Goal: Task Accomplishment & Management: Manage account settings

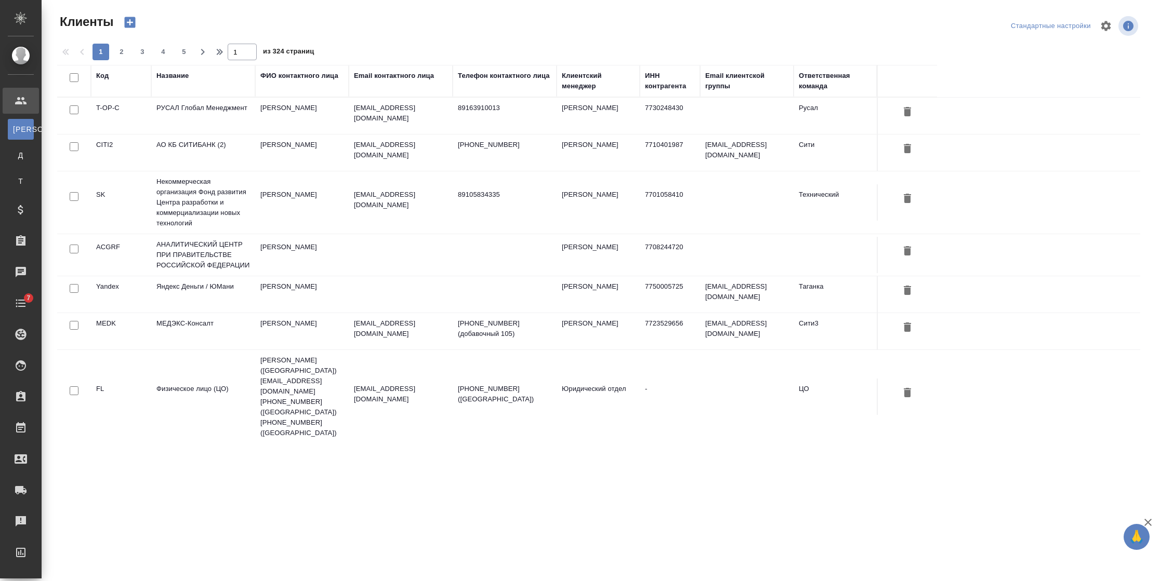
select select "RU"
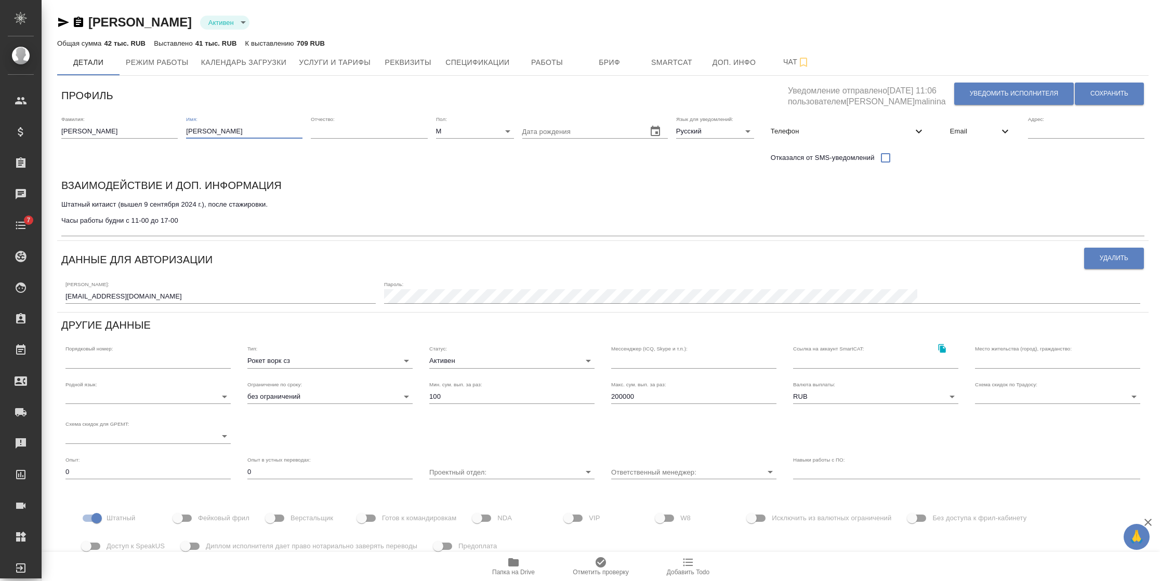
click at [188, 131] on input "Максим" at bounding box center [244, 131] width 116 height 15
type input "Максим"
click at [1117, 97] on span "Сохранить" at bounding box center [1109, 93] width 38 height 9
click at [107, 297] on input "m.bogomazov@awatera.com" at bounding box center [220, 296] width 310 height 15
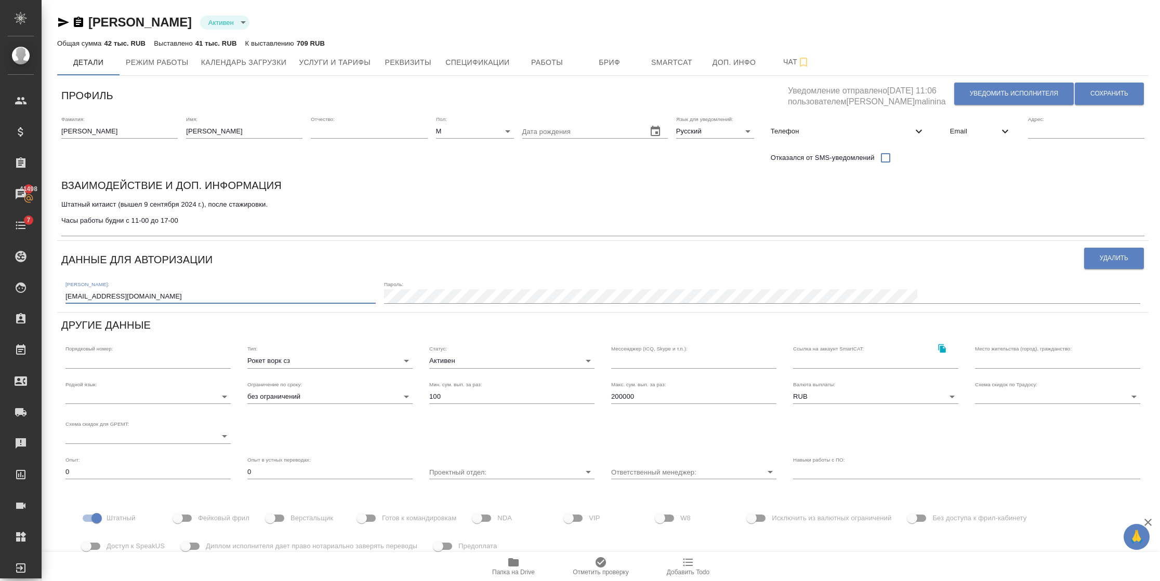
click at [108, 297] on input "m.bogomazov@awatera.com" at bounding box center [220, 296] width 310 height 15
click at [84, 22] on icon "button" at bounding box center [78, 22] width 12 height 12
click at [950, 131] on span "Email" at bounding box center [974, 131] width 49 height 10
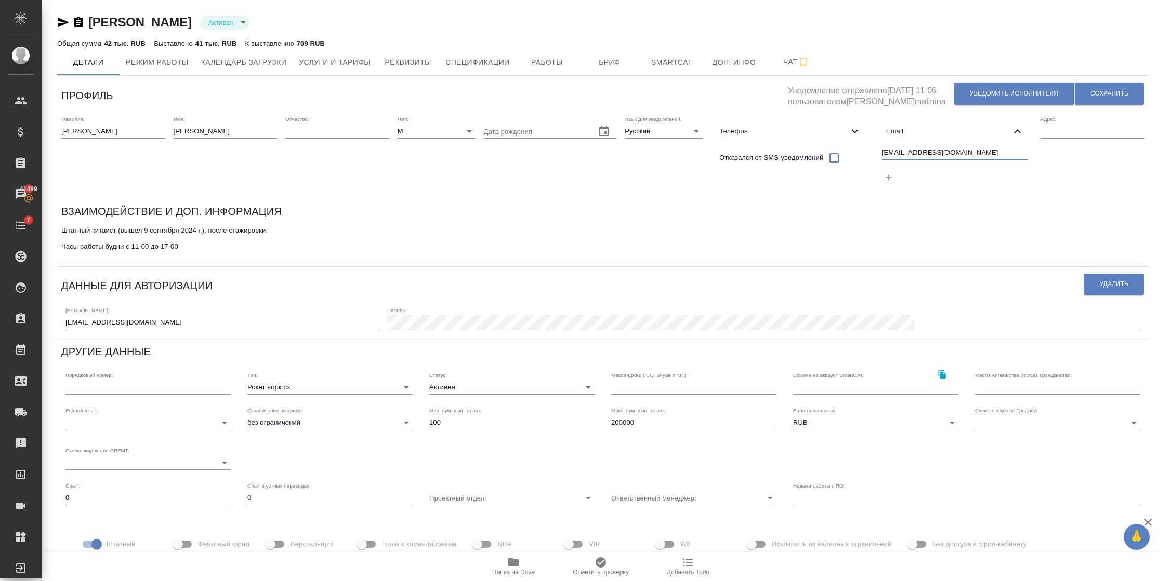
drag, startPoint x: 965, startPoint y: 158, endPoint x: 788, endPoint y: 184, distance: 179.1
click at [788, 184] on div "Фамилия: Богомазов Имя: Максим Отчество: Пол: М male Дата рождения Язык для уве…" at bounding box center [602, 155] width 1091 height 87
click at [108, 323] on input "m.bogomazov@awatera.com" at bounding box center [221, 322] width 313 height 15
type input "m.bogomazov1@awatera.com"
click at [1074, 85] on button "Сохранить" at bounding box center [1108, 94] width 69 height 22
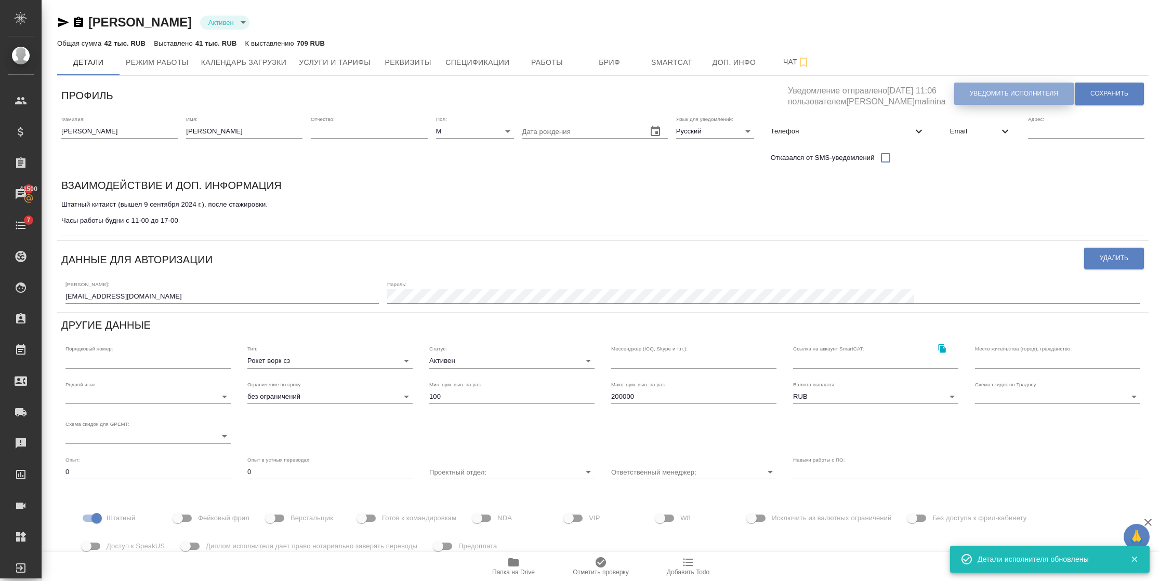
click at [959, 85] on button "Уведомить исполнителя" at bounding box center [1014, 94] width 120 height 22
type textarea "Добрый день, Максим! Ознакомиться с подробной информацией по выполненным работа…"
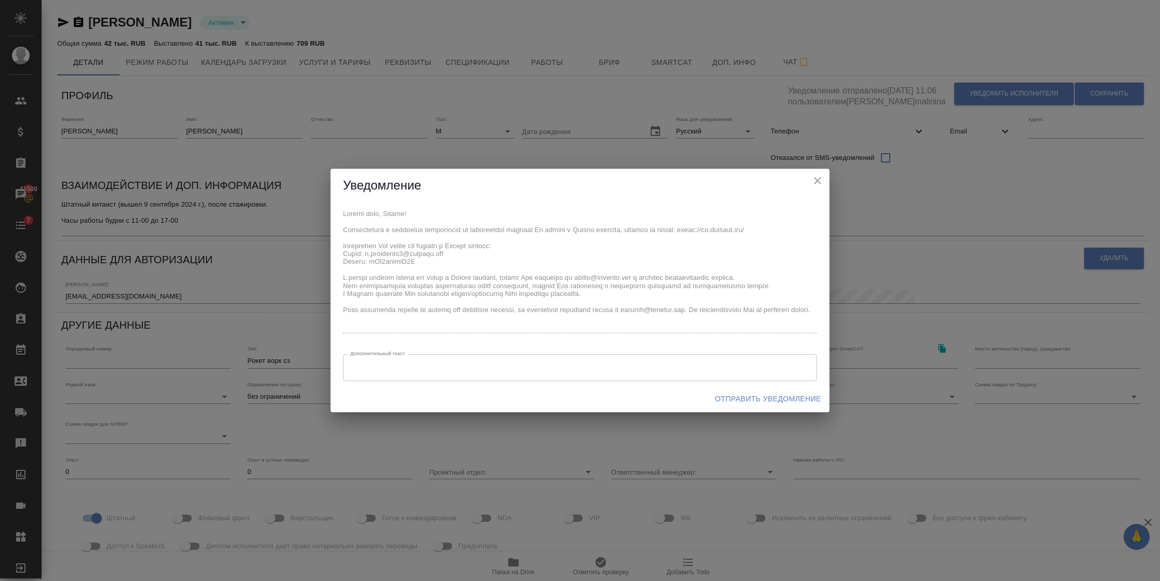
click at [341, 257] on div "x Дополнительный текст x Дополнительный текст" at bounding box center [579, 294] width 499 height 183
click at [763, 400] on span "Отправить уведомление" at bounding box center [768, 399] width 106 height 13
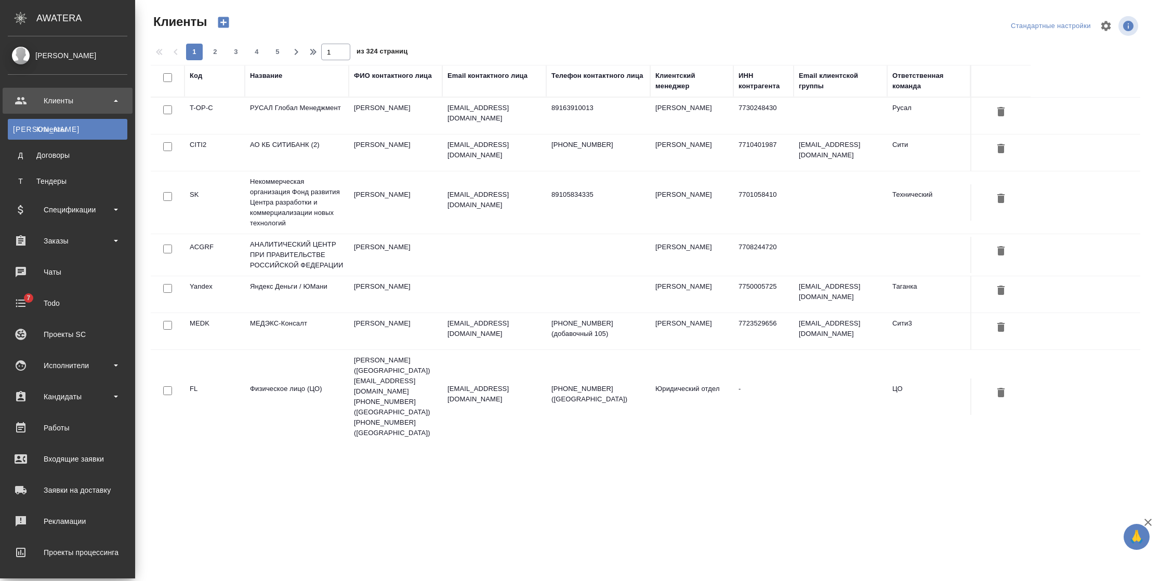
select select "RU"
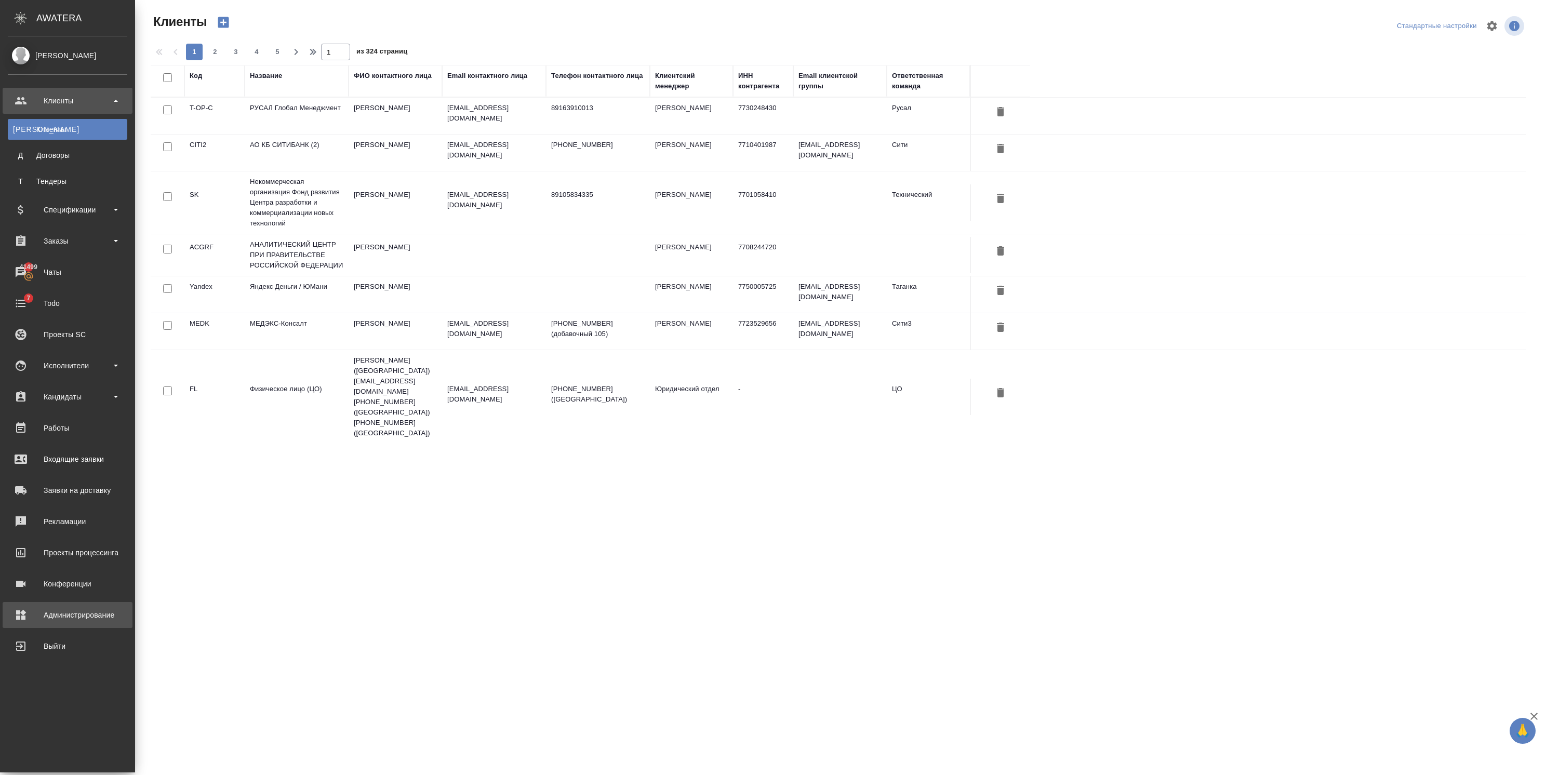
click at [60, 581] on link "Администрирование" at bounding box center [68, 615] width 130 height 26
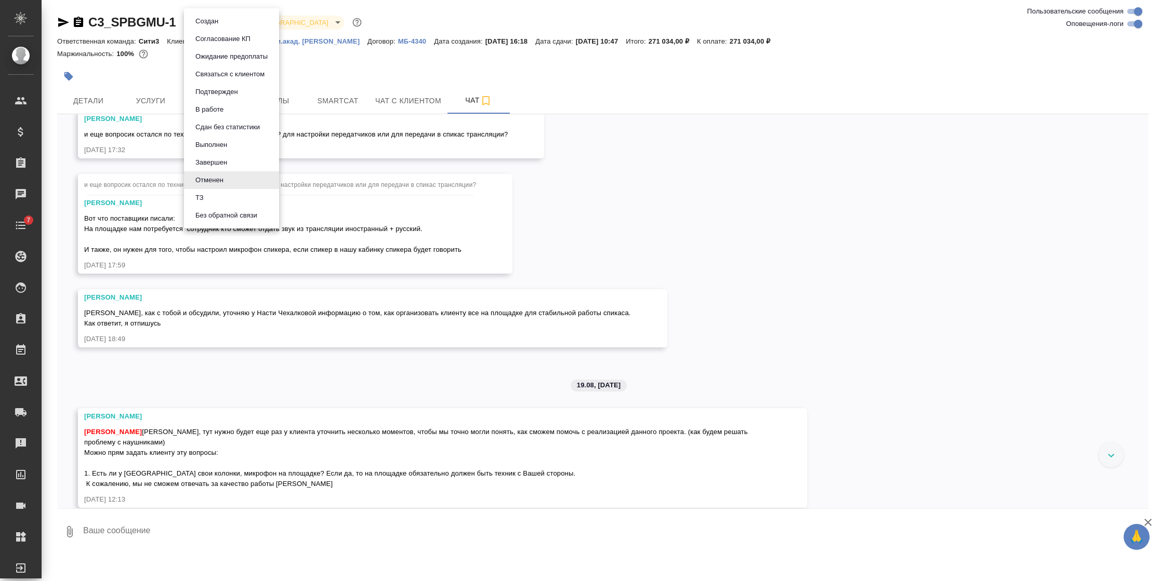
click at [234, 25] on body "🙏 .cls-1 fill:#fff; AWATERA [PERSON_NAME] Спецификации Заказы Чаты 7 Todo Проек…" at bounding box center [580, 290] width 1160 height 581
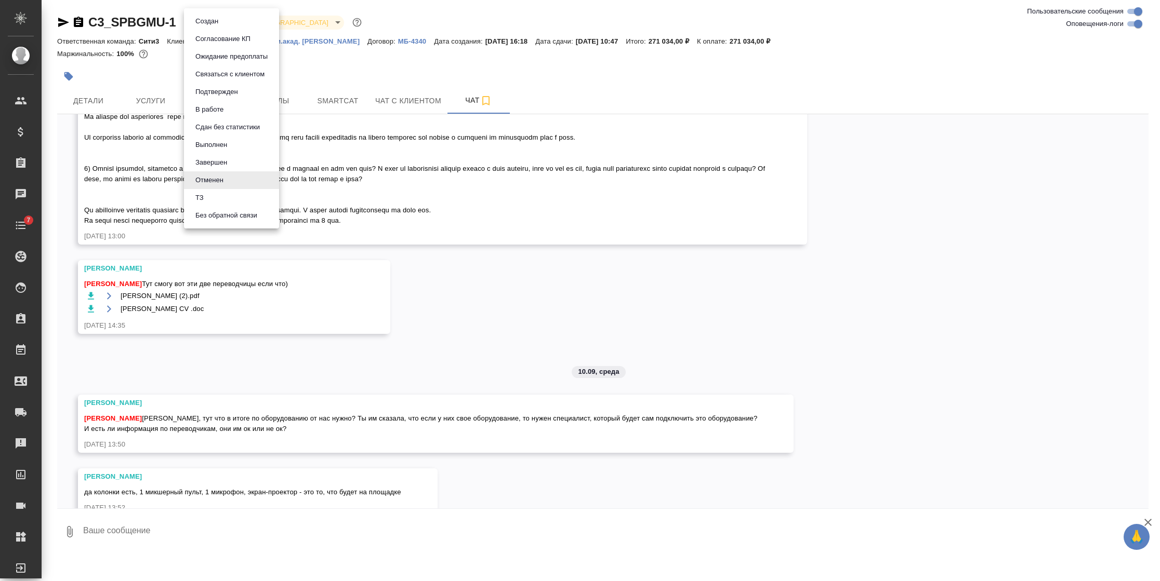
scroll to position [2637, 0]
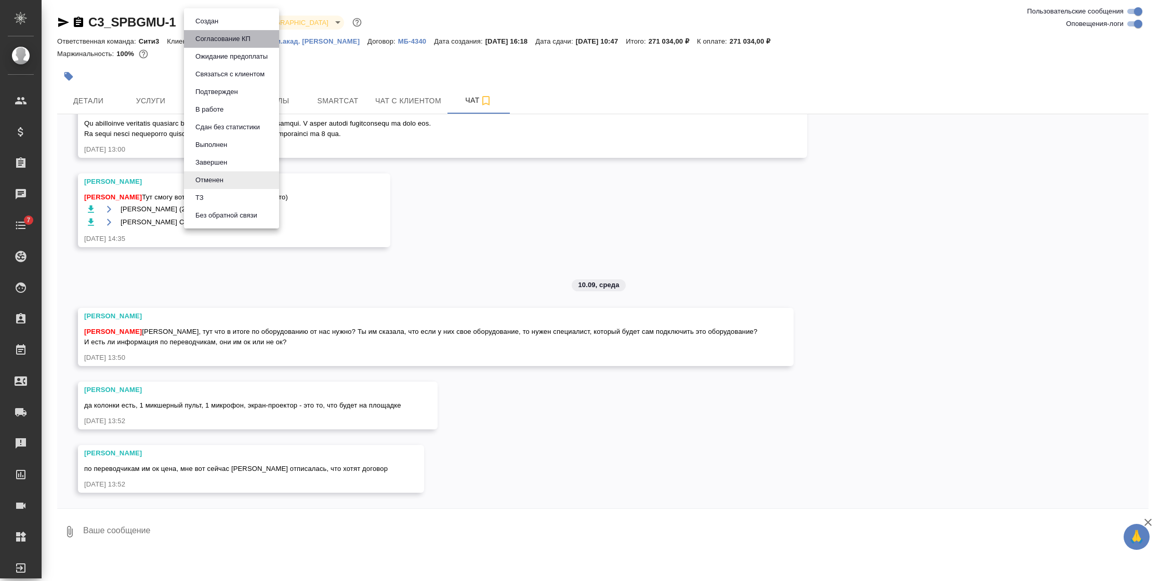
click at [231, 31] on li "Согласование КП" at bounding box center [231, 39] width 95 height 18
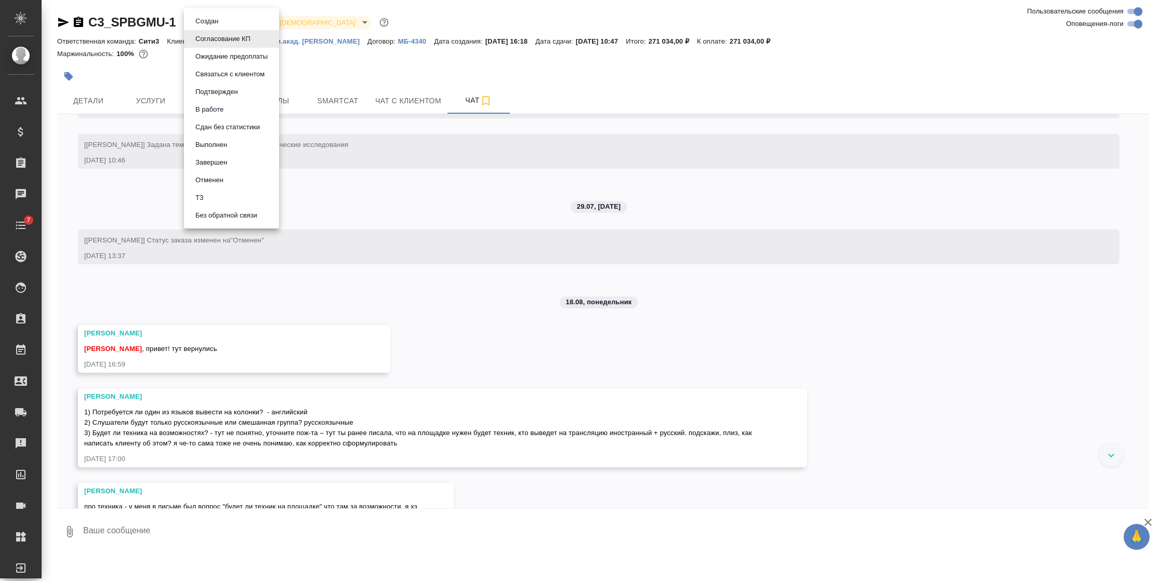
click at [216, 21] on body "🙏 .cls-1 fill:#fff; AWATERA [PERSON_NAME] Спецификации Заказы Чаты 7 Todo Проек…" at bounding box center [580, 290] width 1160 height 581
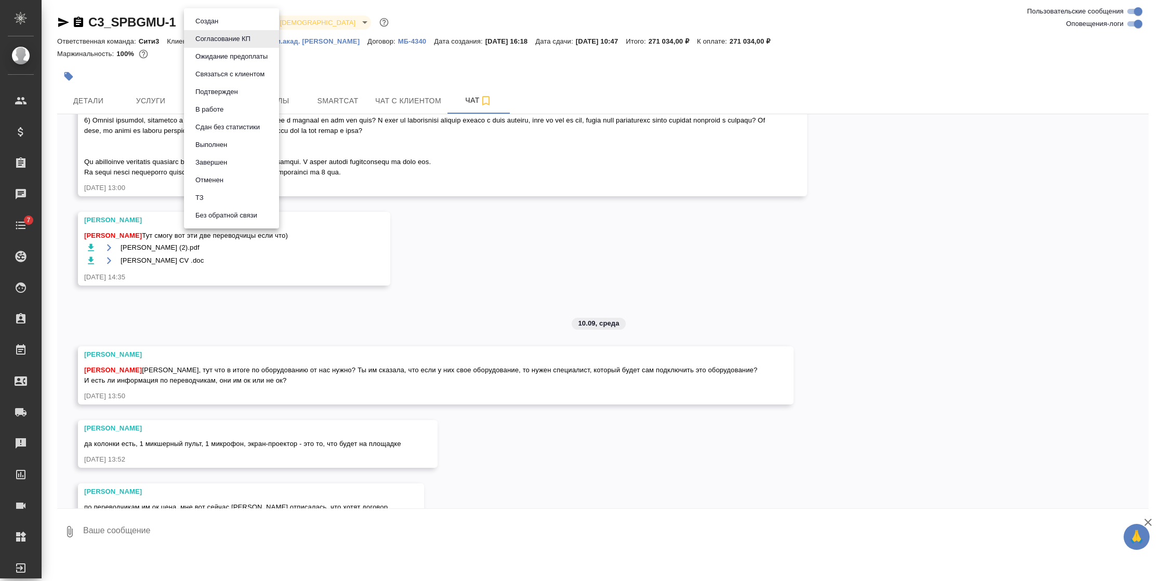
scroll to position [2688, 0]
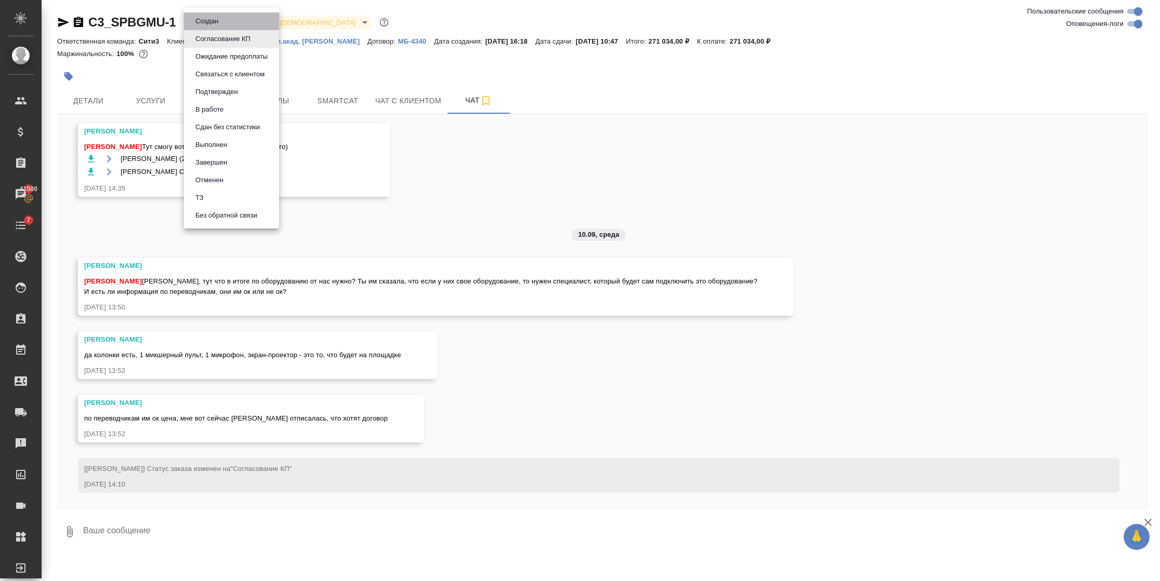
click at [226, 23] on li "Создан" at bounding box center [231, 21] width 95 height 18
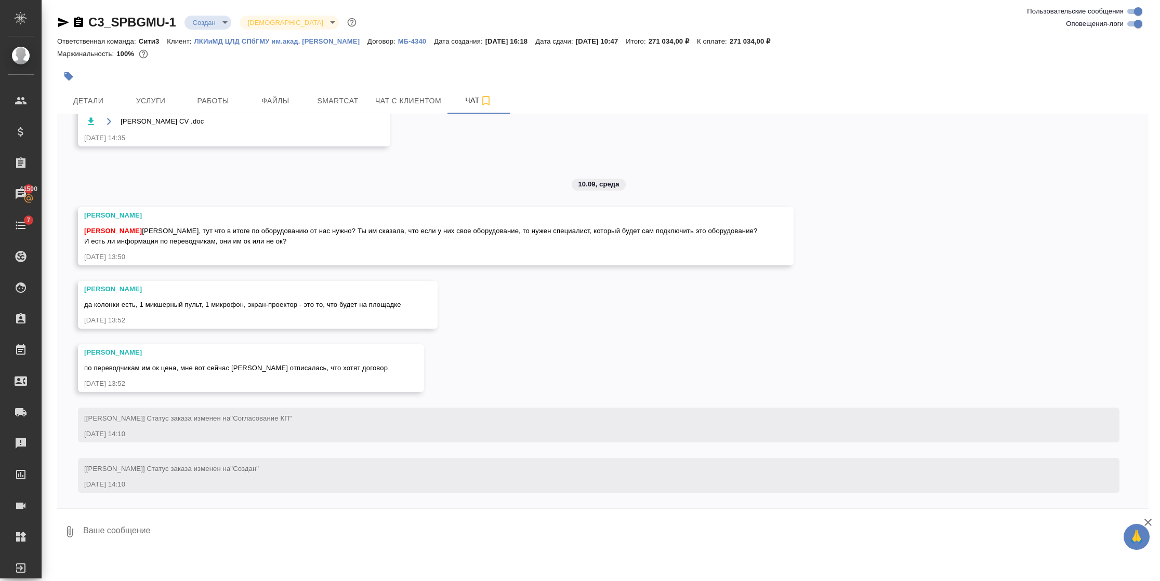
scroll to position [2738, 0]
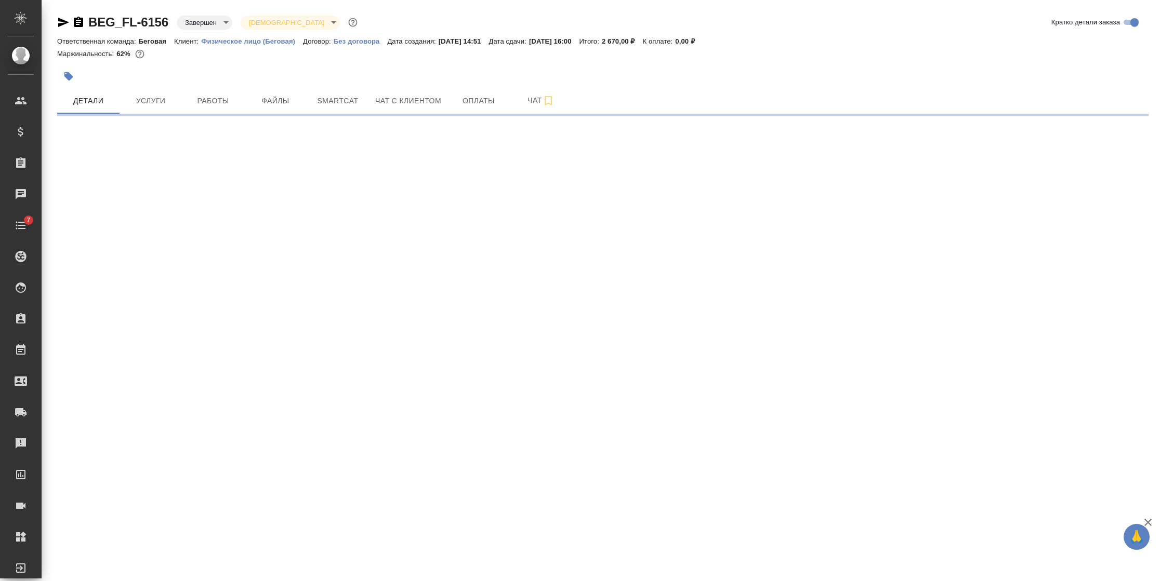
select select "RU"
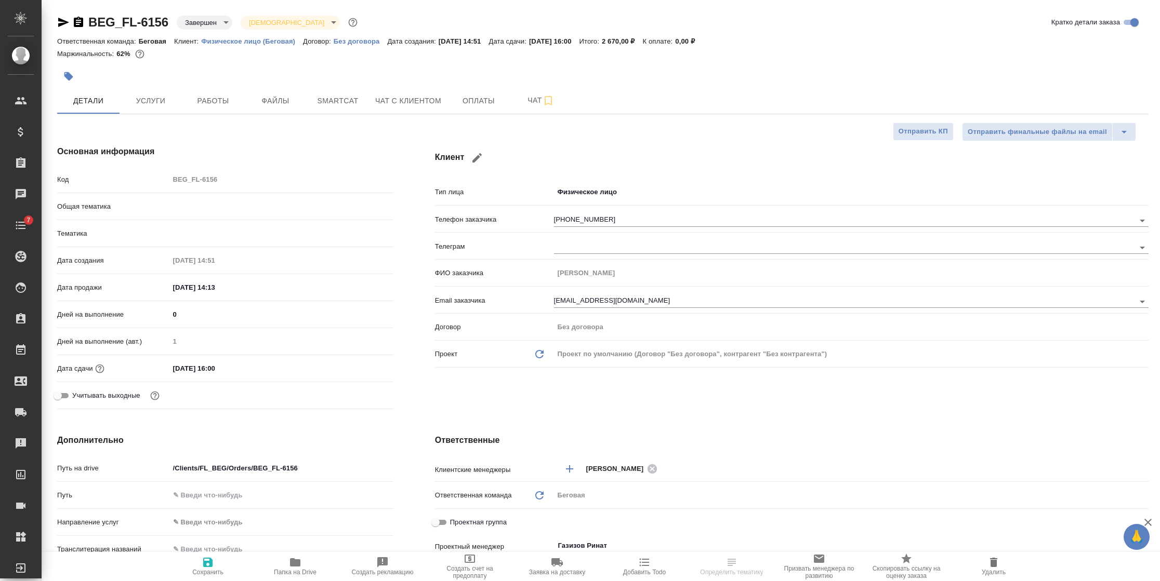
type textarea "x"
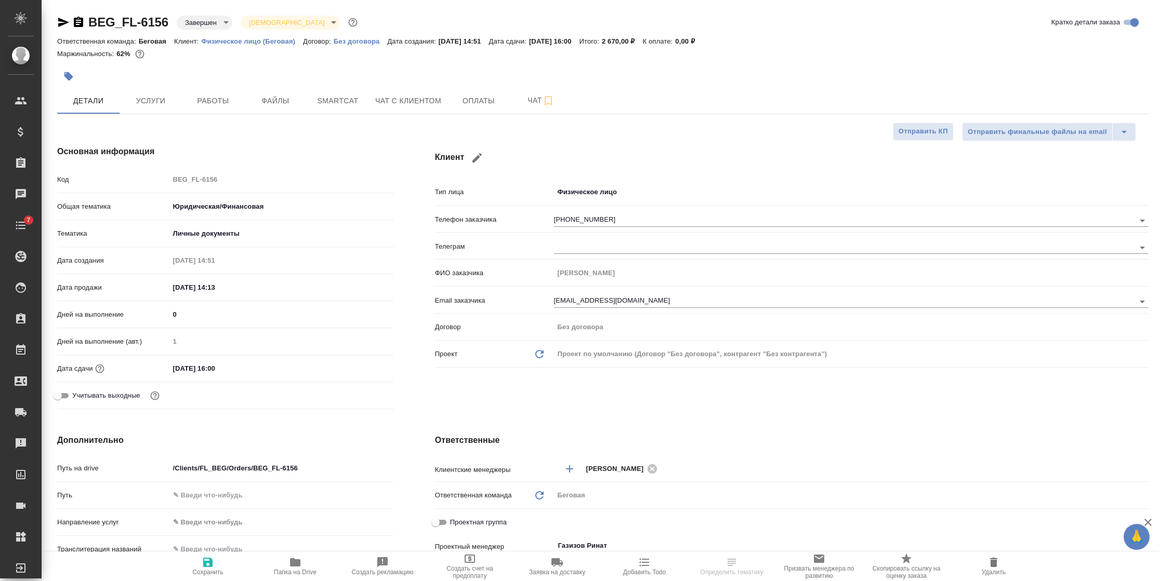
type textarea "x"
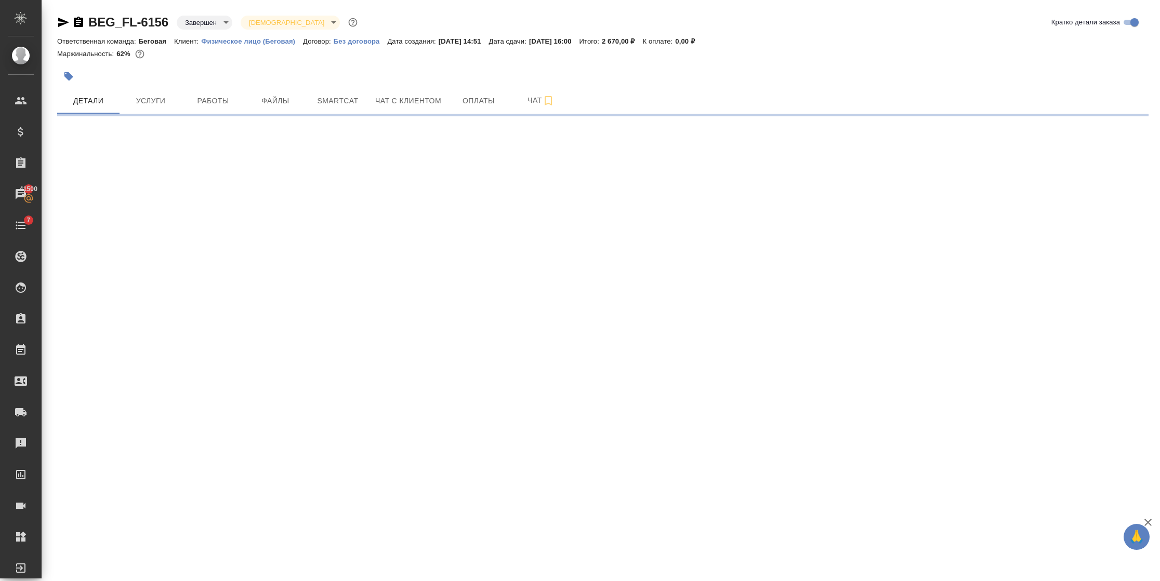
select select "RU"
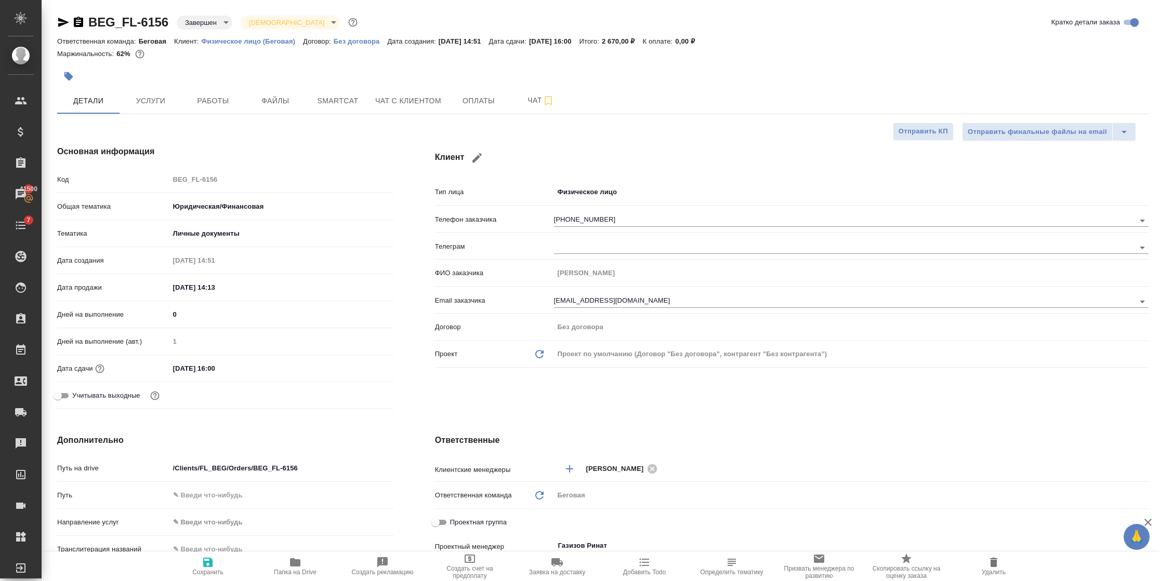
type textarea "x"
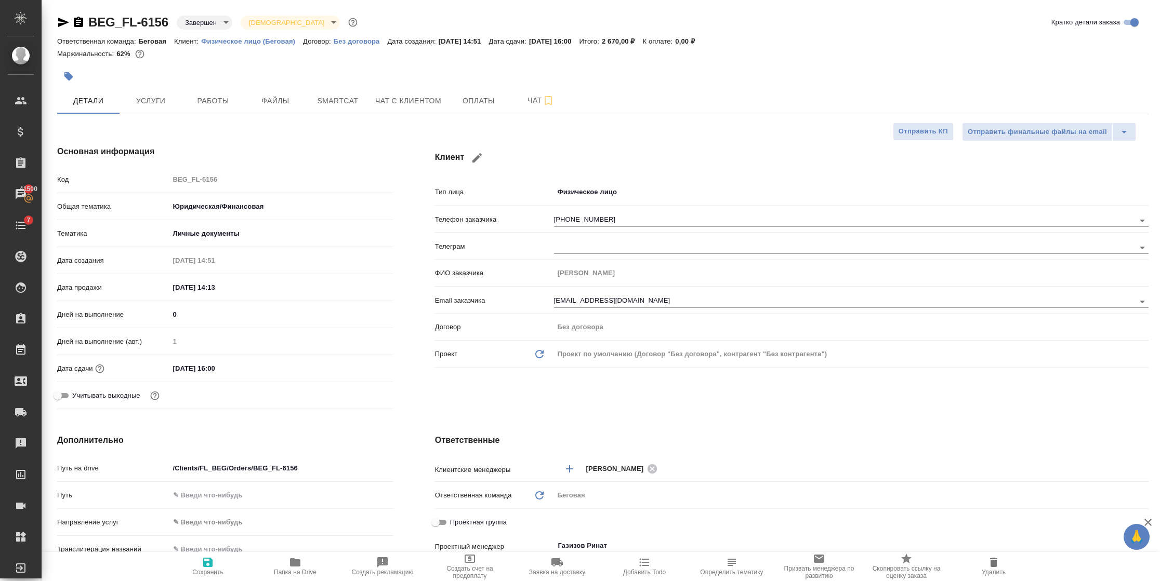
type textarea "x"
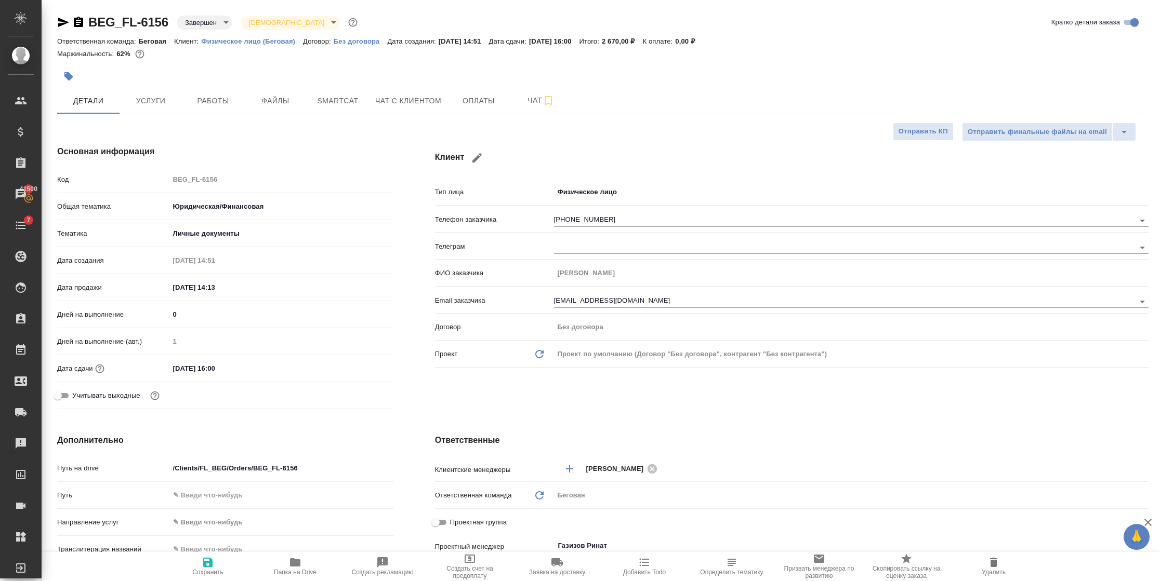
type textarea "x"
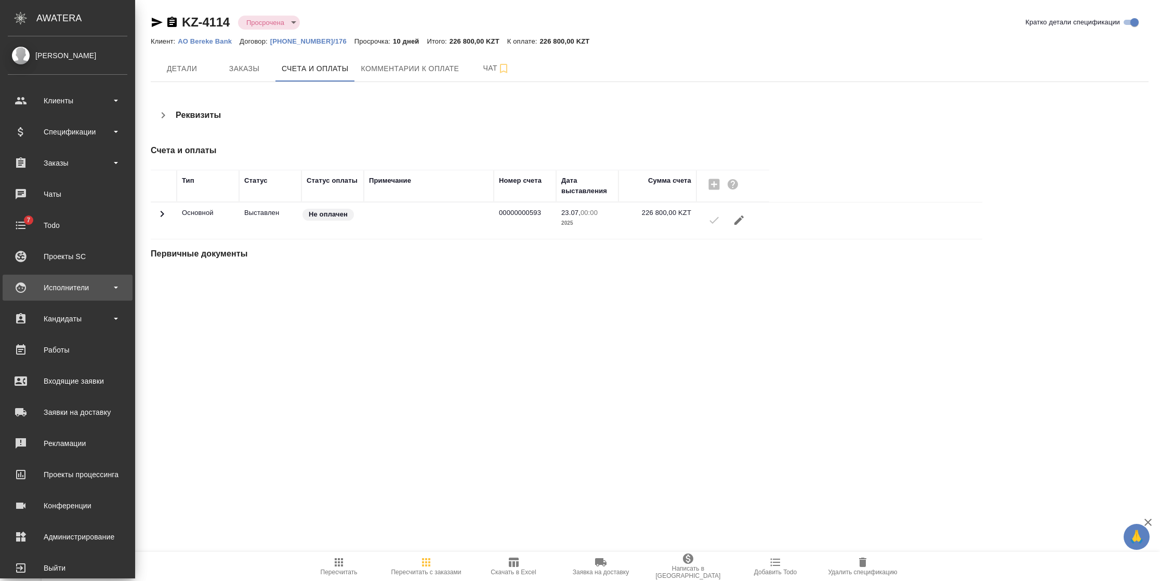
click at [56, 293] on div "Исполнители" at bounding box center [68, 288] width 120 height 16
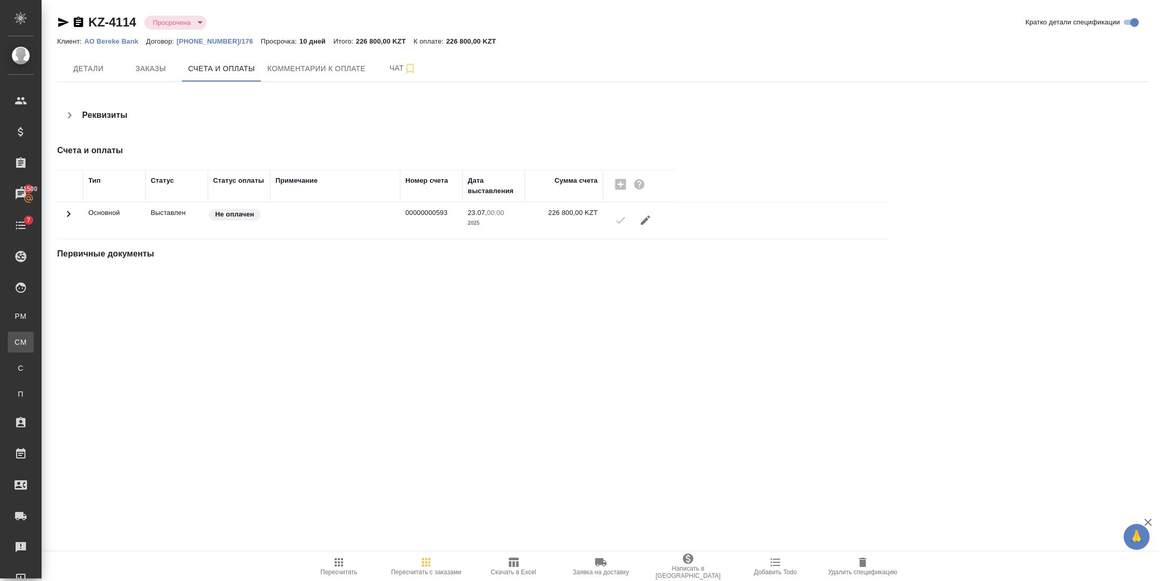
click at [34, 350] on link "CM Для CM/VM" at bounding box center [21, 342] width 26 height 21
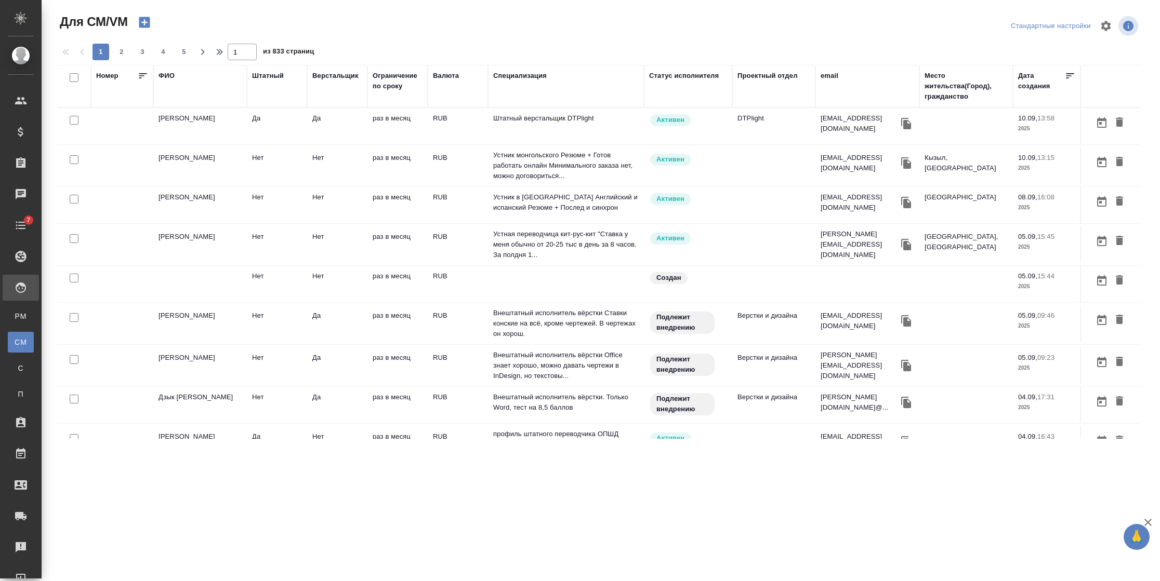
click at [170, 74] on div "ФИО" at bounding box center [166, 76] width 16 height 10
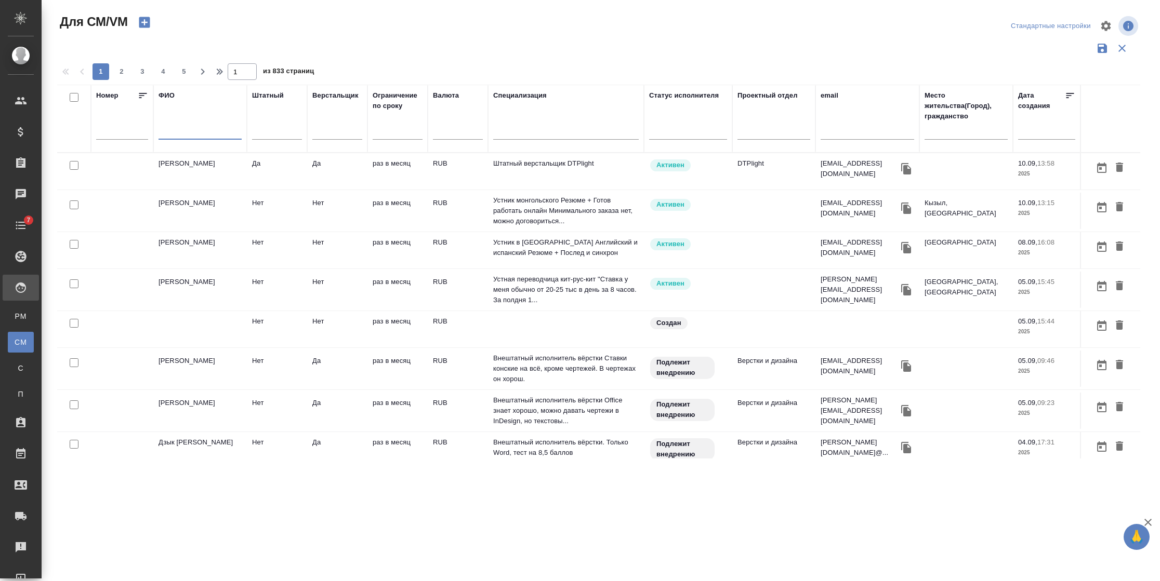
click at [195, 127] on input "text" at bounding box center [199, 133] width 83 height 13
paste input "n.kamakina@awatera.com"
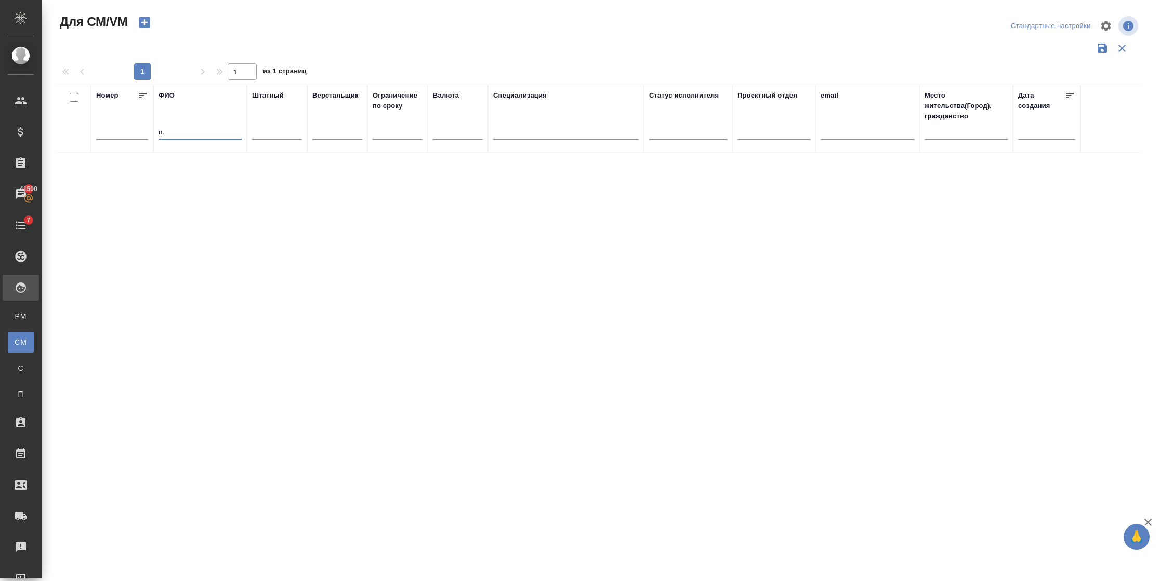
type input "n"
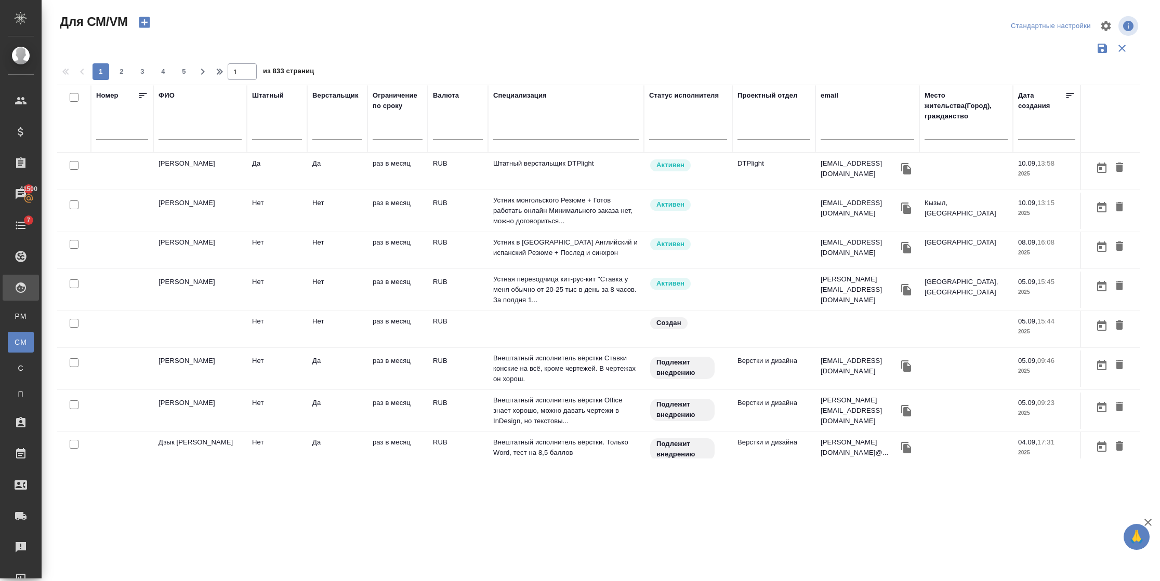
click at [850, 124] on div at bounding box center [867, 134] width 94 height 25
drag, startPoint x: 850, startPoint y: 124, endPoint x: 829, endPoint y: 133, distance: 23.3
click at [829, 133] on input "text" at bounding box center [867, 133] width 94 height 13
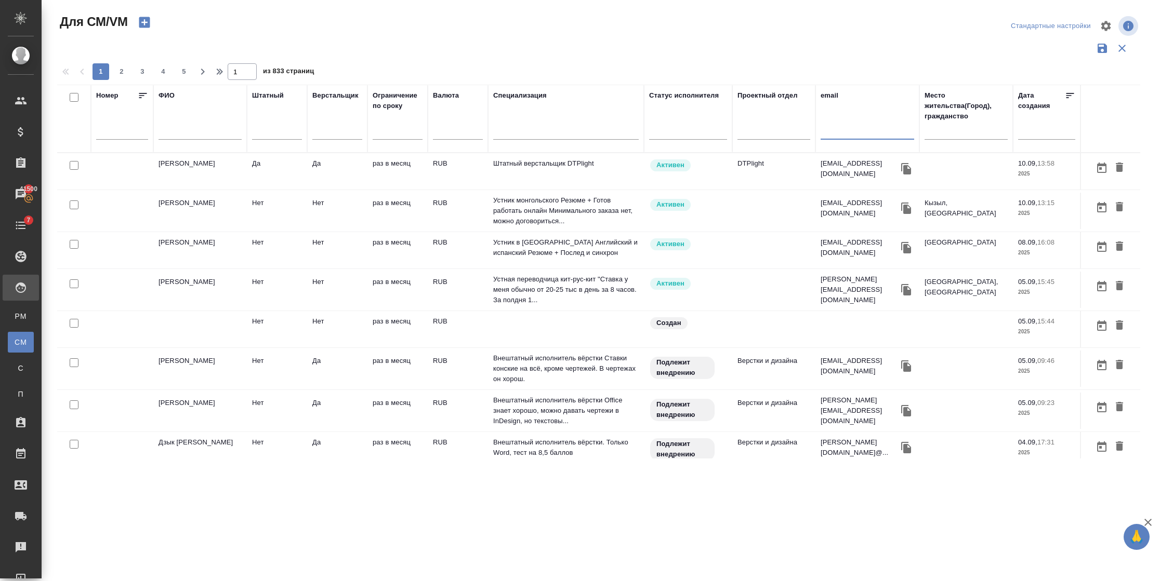
paste input "n.kamakina@awatera.com"
type input "n.kamakina@awatera.com"
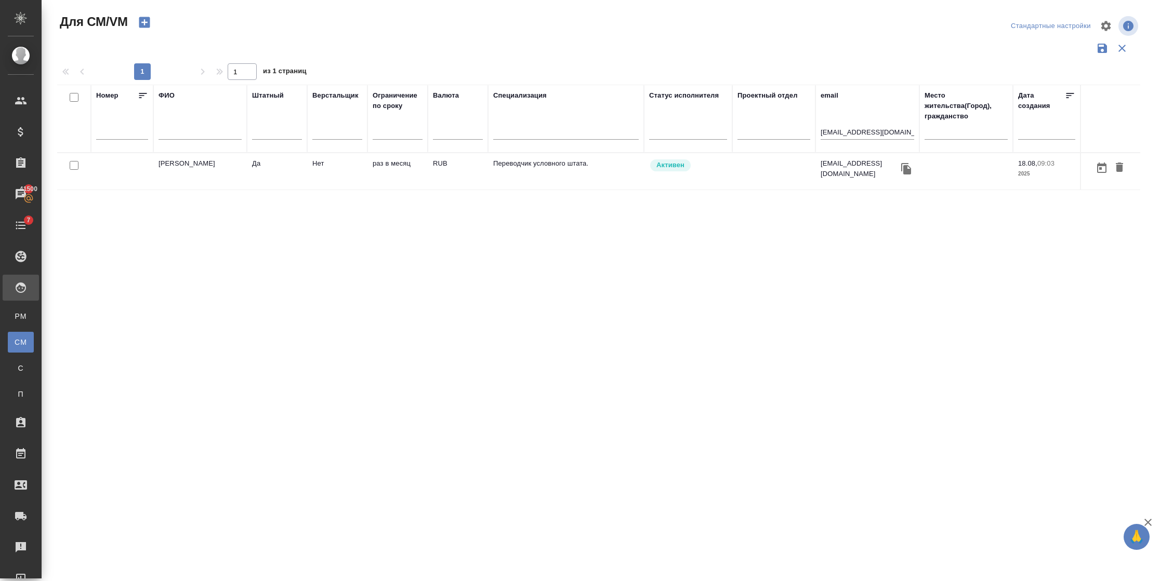
click at [264, 162] on td "Да" at bounding box center [277, 171] width 60 height 36
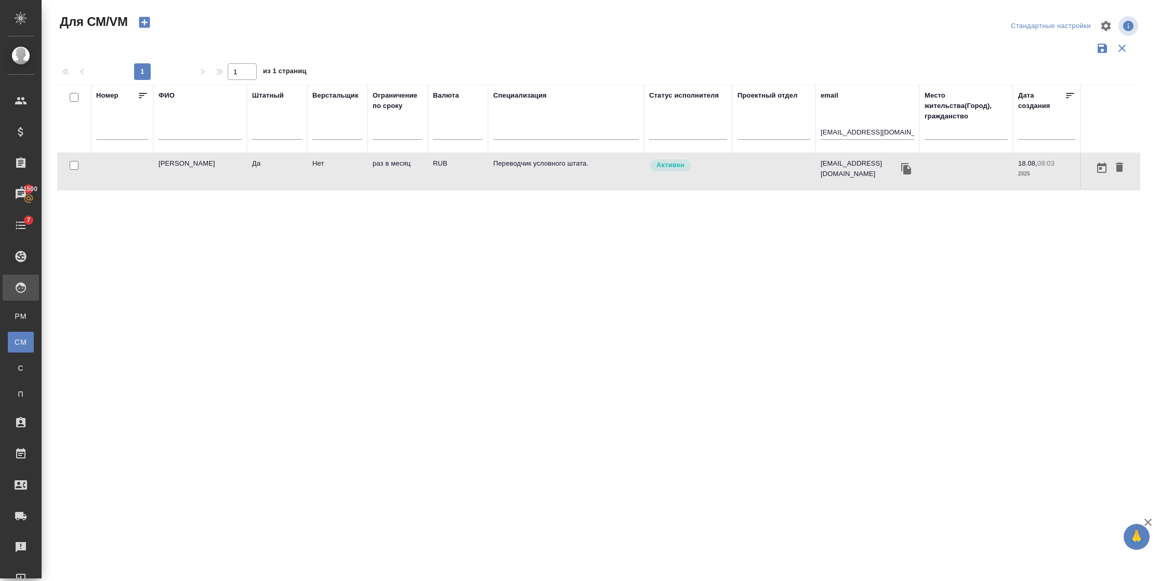
click at [264, 162] on td "Да" at bounding box center [277, 171] width 60 height 36
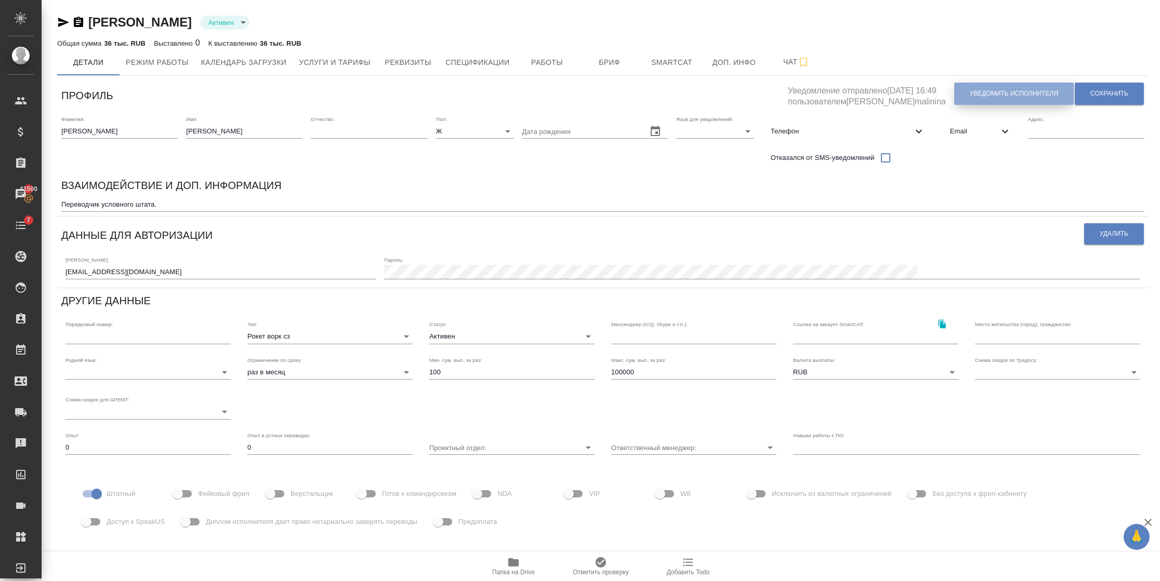
click at [1020, 90] on span "Уведомить исполнителя" at bounding box center [1014, 93] width 88 height 9
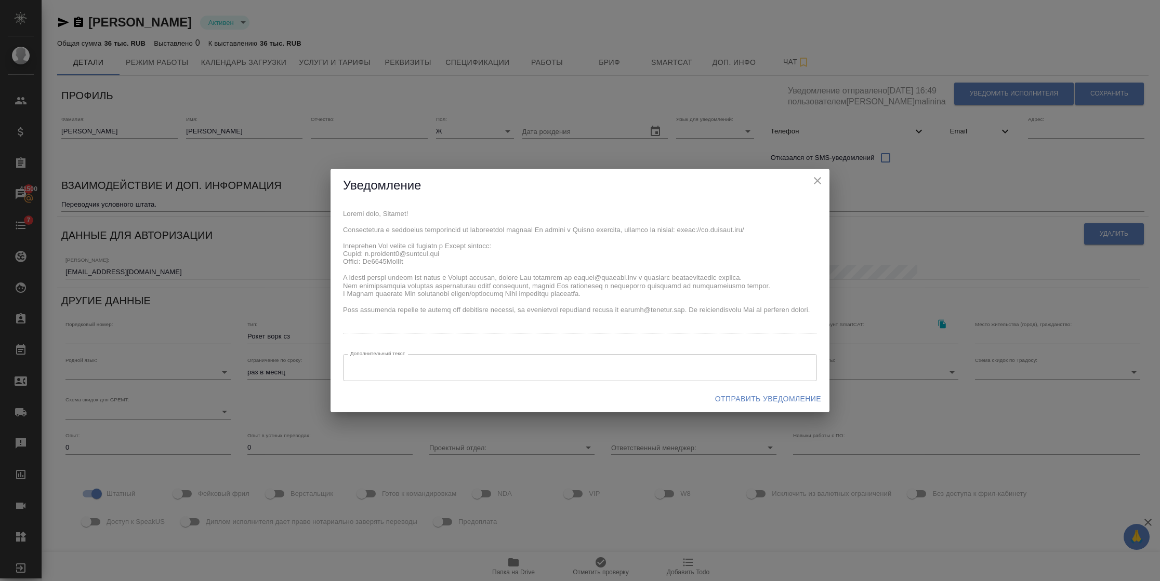
click at [333, 256] on div "x Дополнительный текст x Дополнительный текст" at bounding box center [579, 294] width 499 height 183
click at [767, 399] on span "Отправить уведомление" at bounding box center [768, 399] width 106 height 13
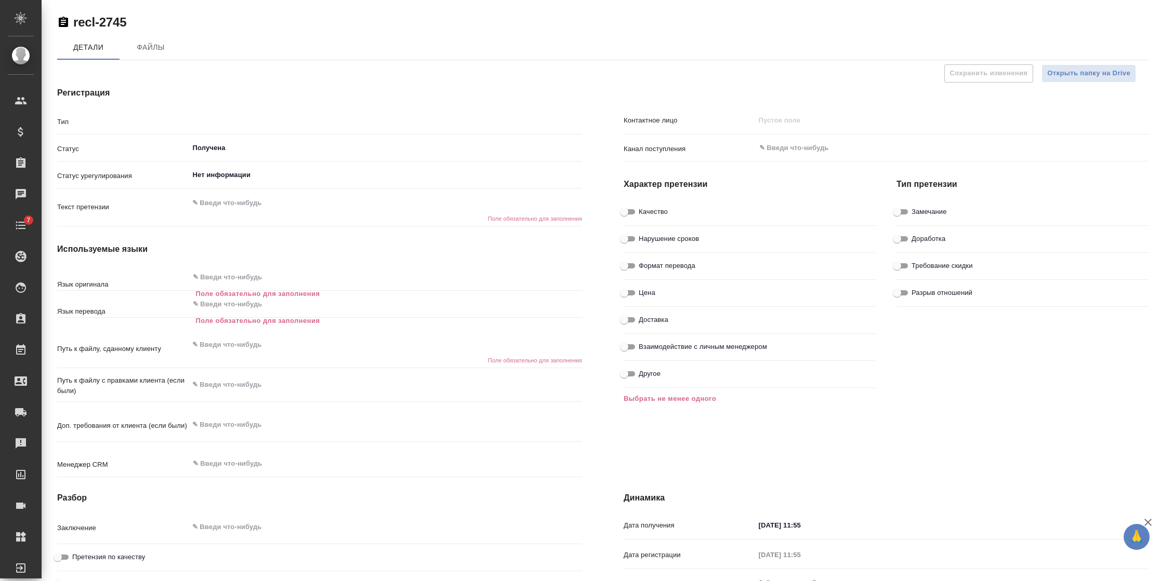
type textarea "x"
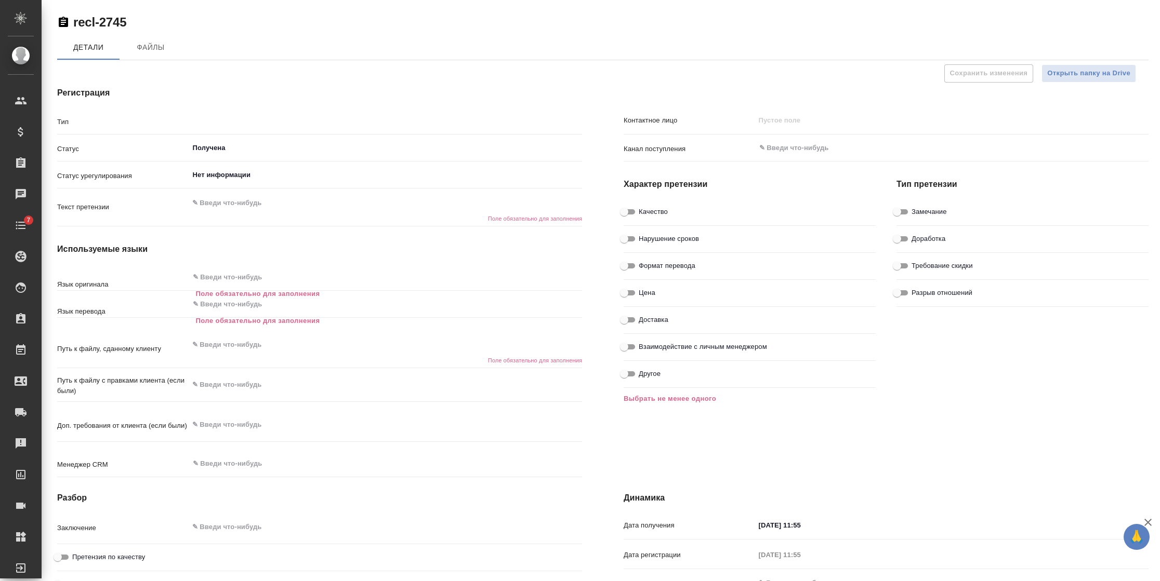
type textarea "x"
click at [223, 131] on div "​" at bounding box center [386, 122] width 394 height 21
click at [229, 109] on div "Регистрация Тип ​ Статус Получена ​ Статус урегулирования Нет информации ​ Текс…" at bounding box center [319, 284] width 566 height 436
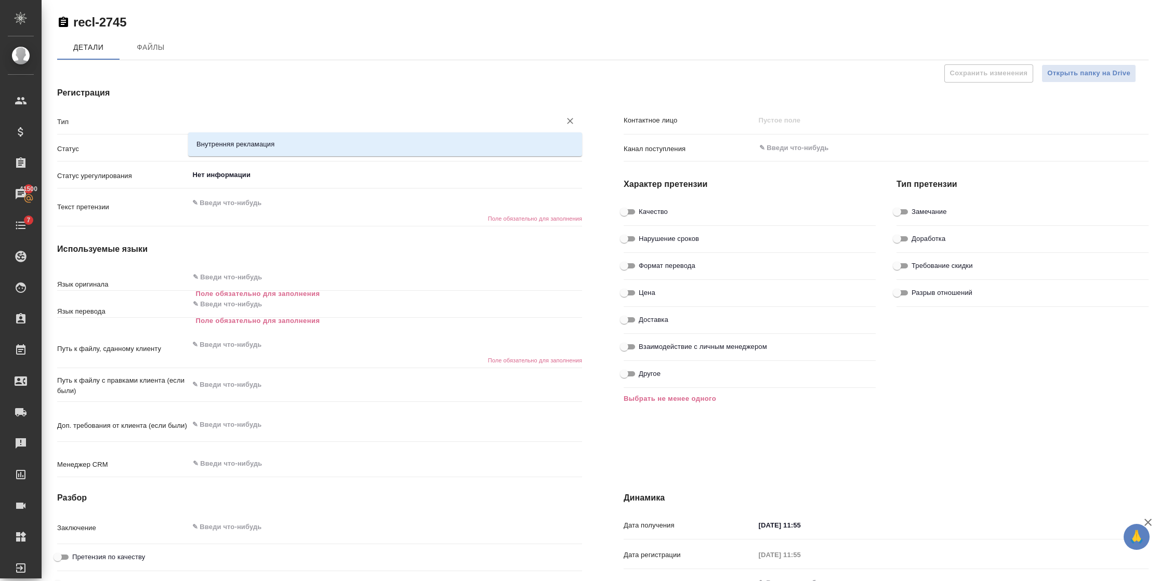
click at [226, 115] on input "text" at bounding box center [368, 121] width 353 height 12
click at [211, 87] on h4 "Регистрация" at bounding box center [319, 93] width 525 height 12
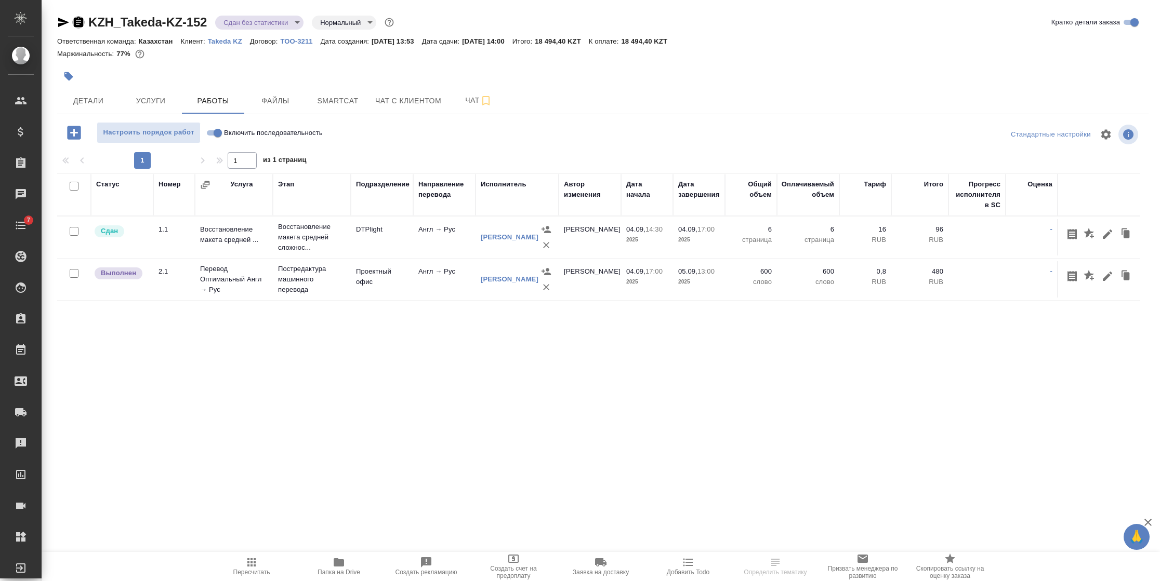
click at [76, 21] on icon "button" at bounding box center [78, 22] width 9 height 10
click at [348, 107] on span "Smartcat" at bounding box center [338, 101] width 50 height 13
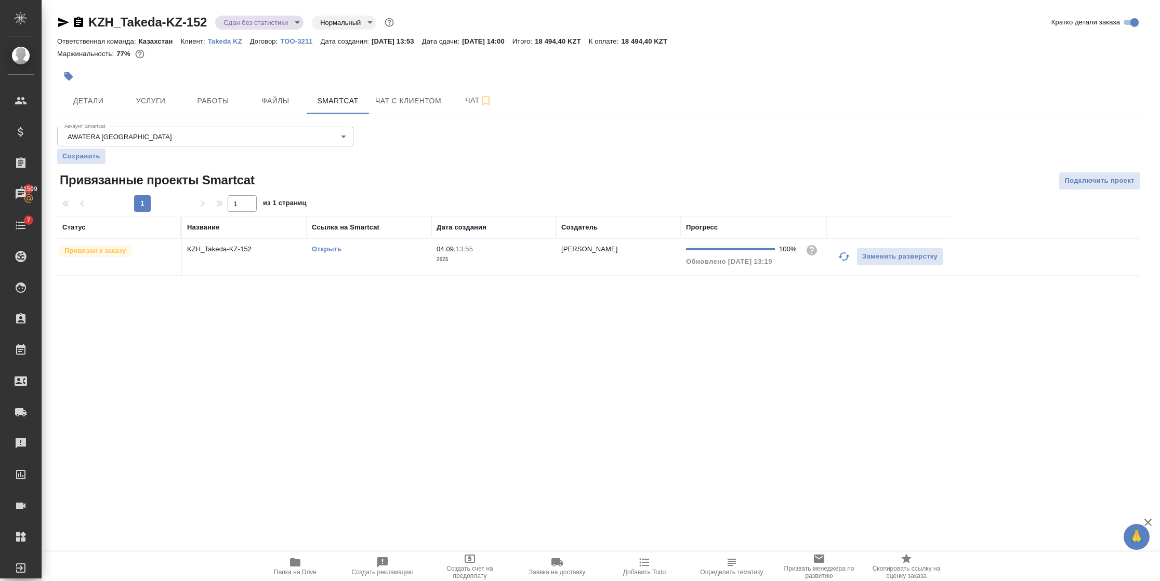
click at [208, 267] on td "KZH_Takeda-KZ-152" at bounding box center [244, 257] width 125 height 36
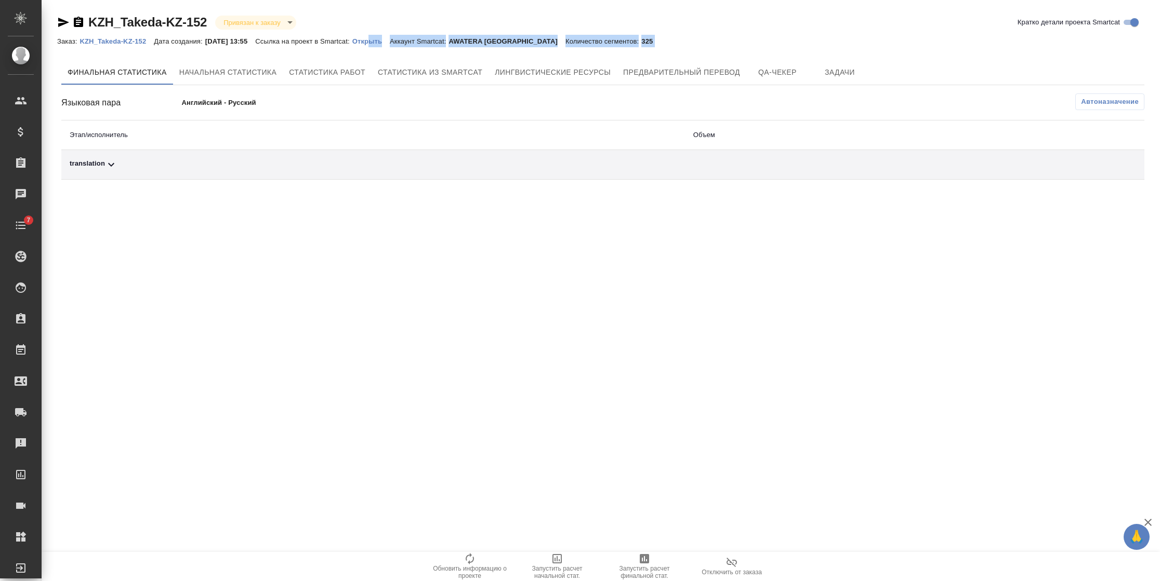
drag, startPoint x: 379, startPoint y: 49, endPoint x: 381, endPoint y: 41, distance: 9.0
click at [381, 41] on div "KZH_Takeda-KZ-152 Привязан к заказу linkedToOrder Кратко детали проекта Smartca…" at bounding box center [602, 99] width 1103 height 198
click at [381, 41] on p "Открыть" at bounding box center [370, 41] width 37 height 8
click at [1108, 103] on span "Автоназначение" at bounding box center [1110, 102] width 58 height 10
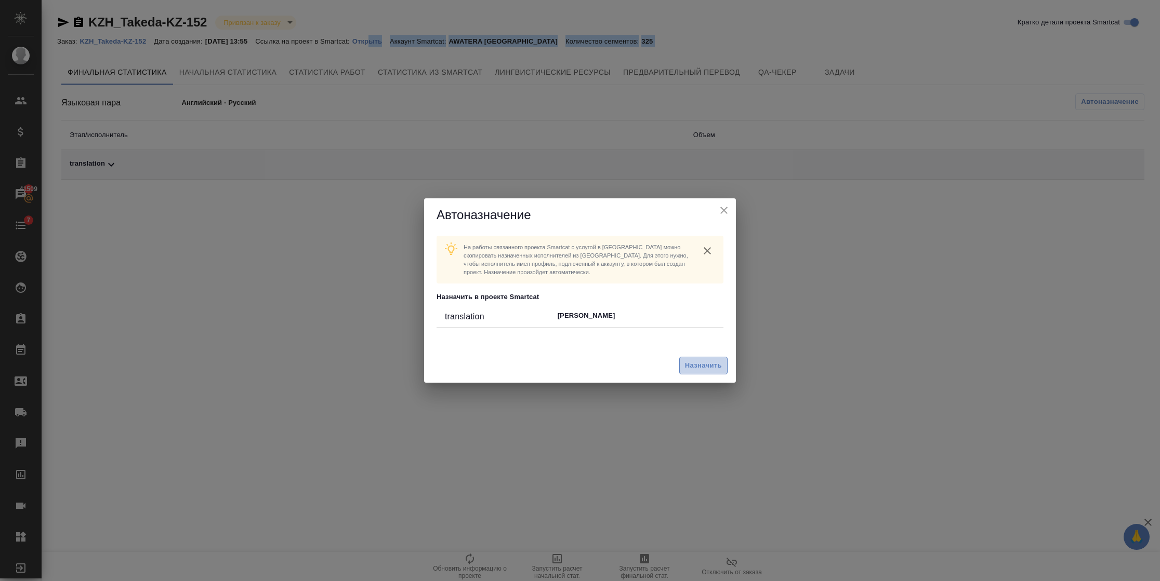
click at [723, 361] on button "Назначить" at bounding box center [703, 366] width 48 height 18
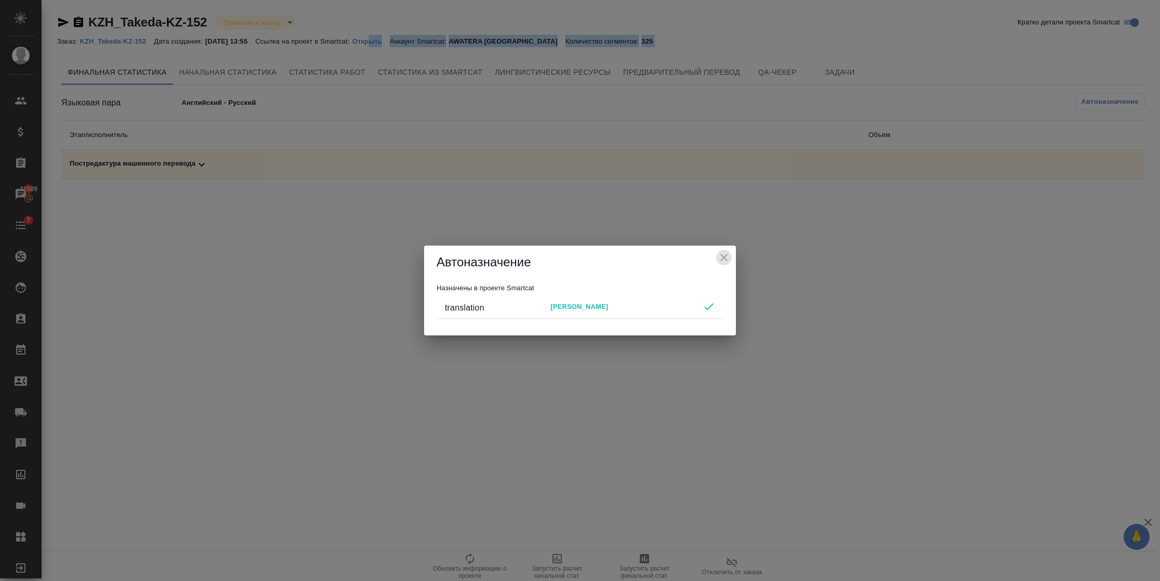
click at [728, 258] on icon "close" at bounding box center [724, 257] width 12 height 12
